Goal: Information Seeking & Learning: Learn about a topic

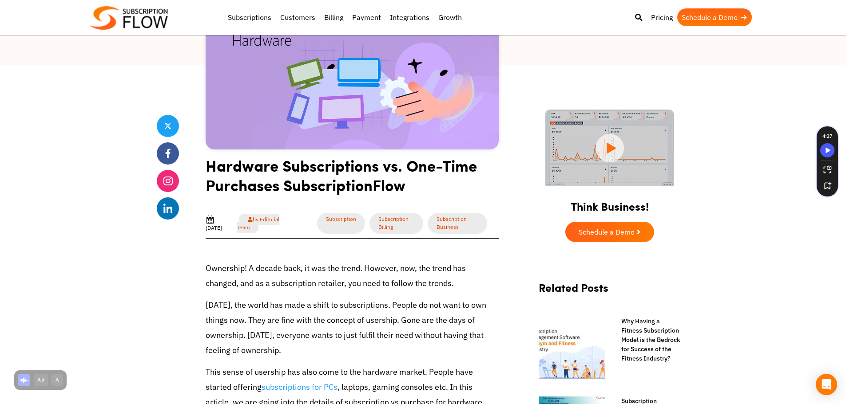
scroll to position [296, 0]
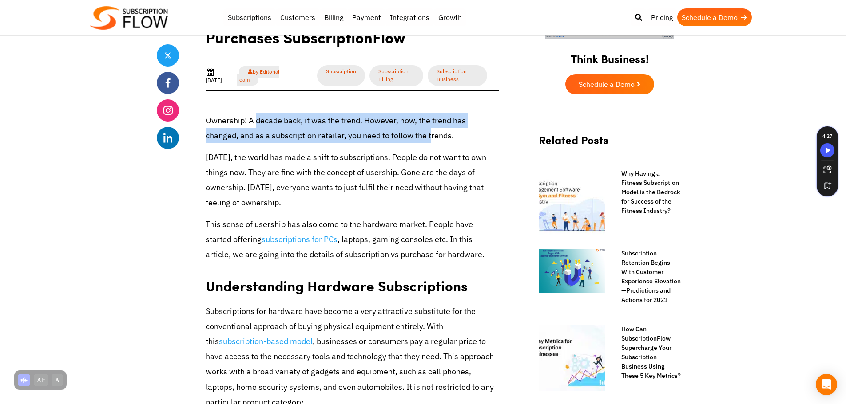
drag, startPoint x: 255, startPoint y: 122, endPoint x: 432, endPoint y: 136, distance: 177.7
click at [432, 136] on p "Ownership! A decade back, it was the trend. However, now, the trend has changed…" at bounding box center [352, 128] width 293 height 30
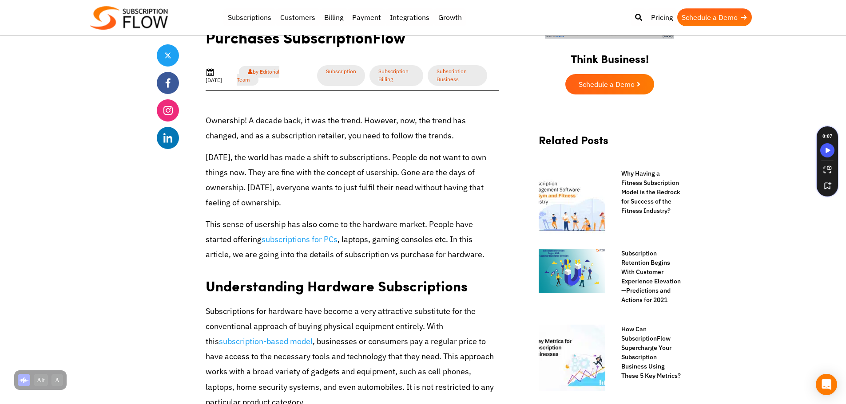
click at [305, 170] on p "[DATE], the world has made a shift to subscriptions. People do not want to own …" at bounding box center [352, 180] width 293 height 61
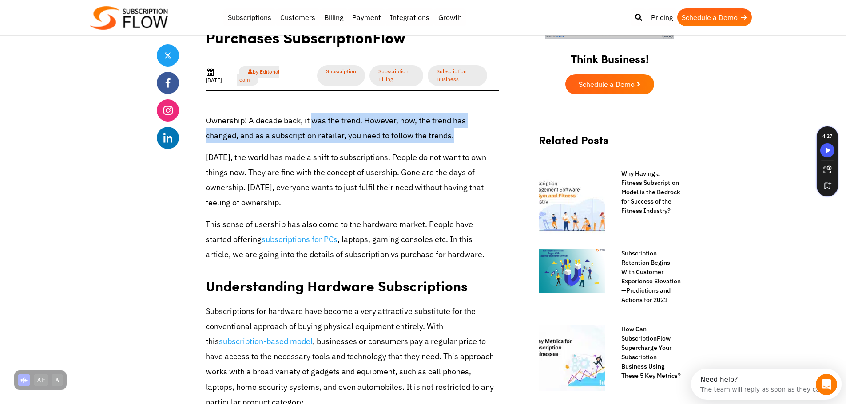
drag, startPoint x: 481, startPoint y: 137, endPoint x: 305, endPoint y: 126, distance: 176.6
click at [306, 126] on p "Ownership! A decade back, it was the trend. However, now, the trend has changed…" at bounding box center [352, 128] width 293 height 30
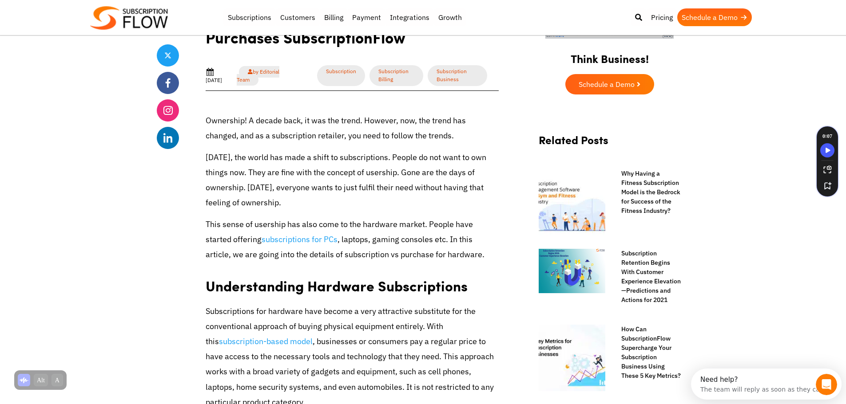
click at [354, 177] on p "[DATE], the world has made a shift to subscriptions. People do not want to own …" at bounding box center [352, 180] width 293 height 61
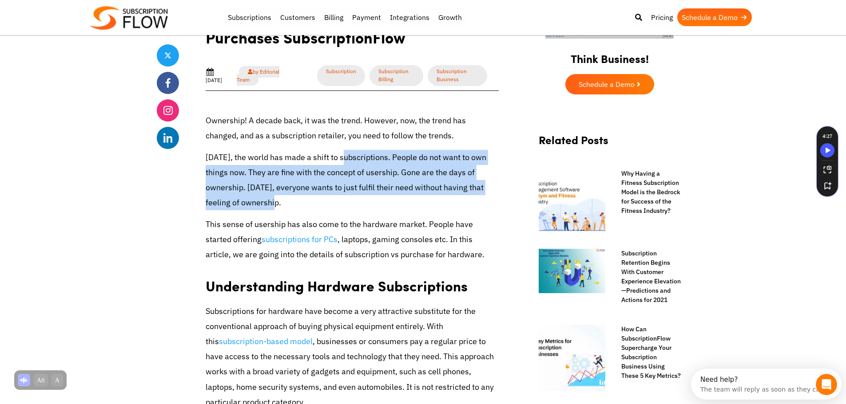
drag, startPoint x: 349, startPoint y: 163, endPoint x: 371, endPoint y: 207, distance: 49.0
click at [371, 207] on p "[DATE], the world has made a shift to subscriptions. People do not want to own …" at bounding box center [352, 180] width 293 height 61
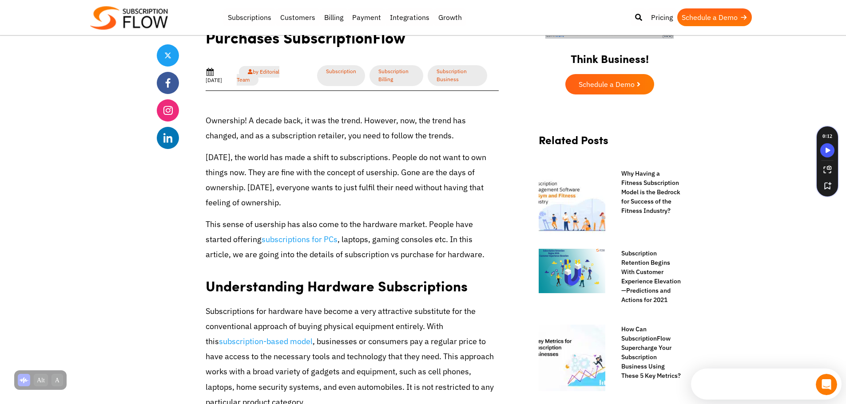
click at [395, 237] on p "This sense of usership has also come to the hardware market. People have starte…" at bounding box center [352, 240] width 293 height 46
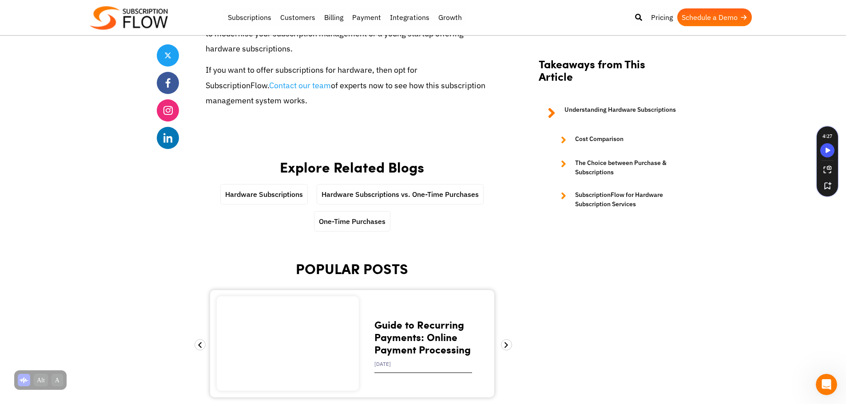
scroll to position [2290, 0]
